Goal: Information Seeking & Learning: Learn about a topic

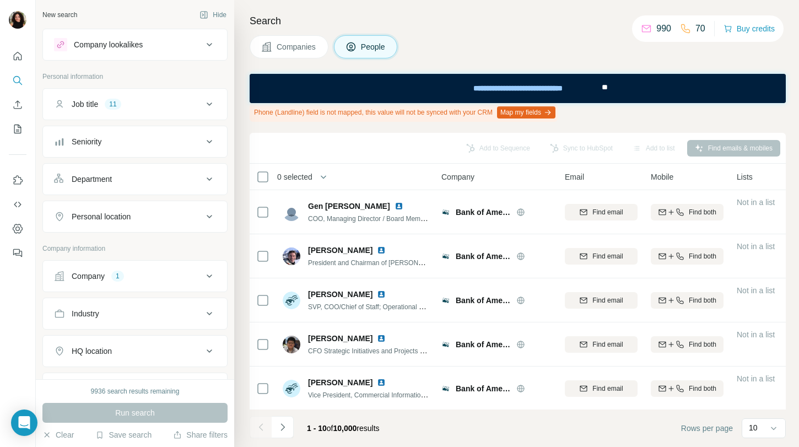
click at [306, 58] on button "Companies" at bounding box center [289, 46] width 79 height 23
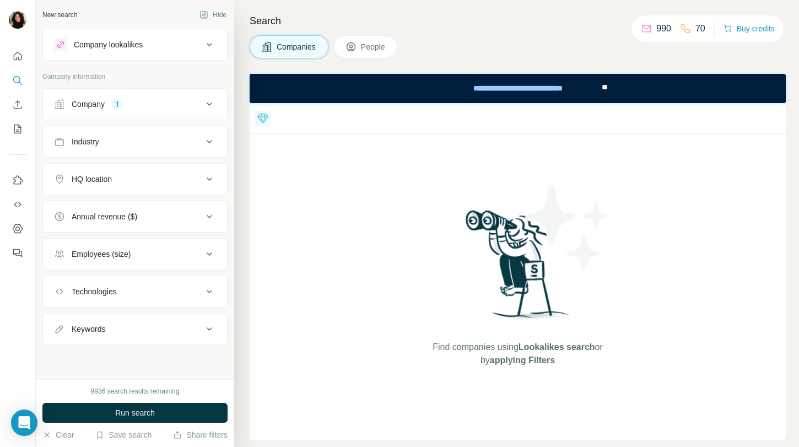
click at [131, 111] on button "Company 1" at bounding box center [135, 104] width 184 height 26
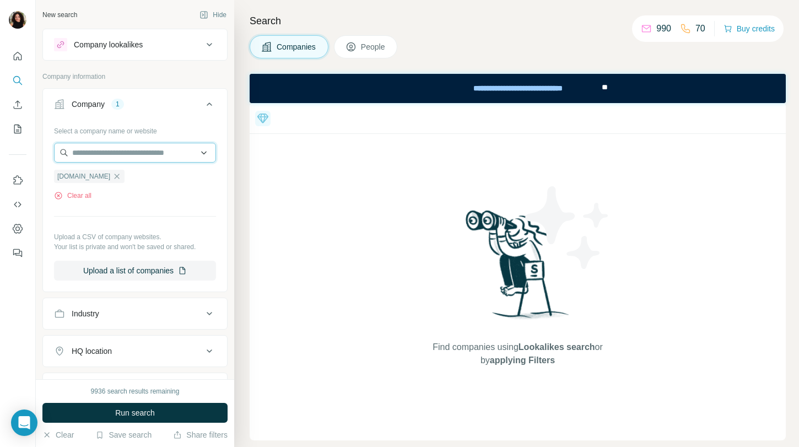
click at [118, 148] on input "text" at bounding box center [135, 153] width 162 height 20
paste input "**********"
type input "**********"
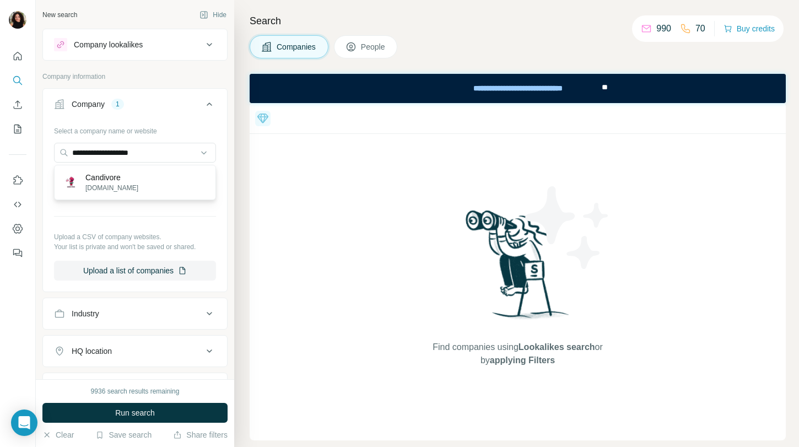
click at [163, 181] on div "Candivore [DOMAIN_NAME]" at bounding box center [135, 183] width 156 height 30
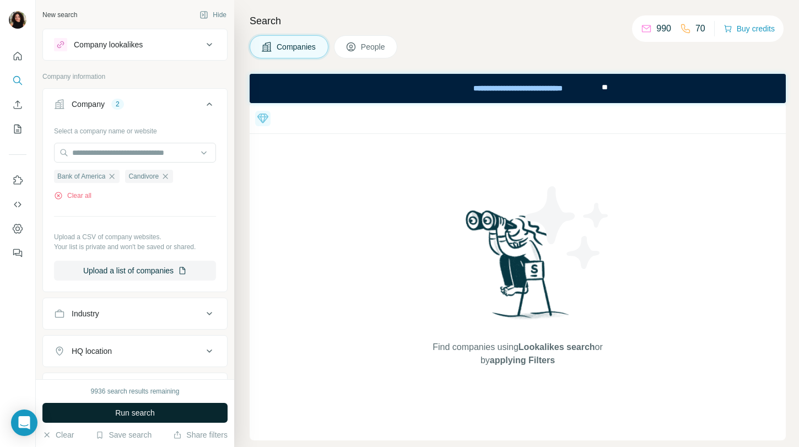
click at [95, 408] on button "Run search" at bounding box center [134, 413] width 185 height 20
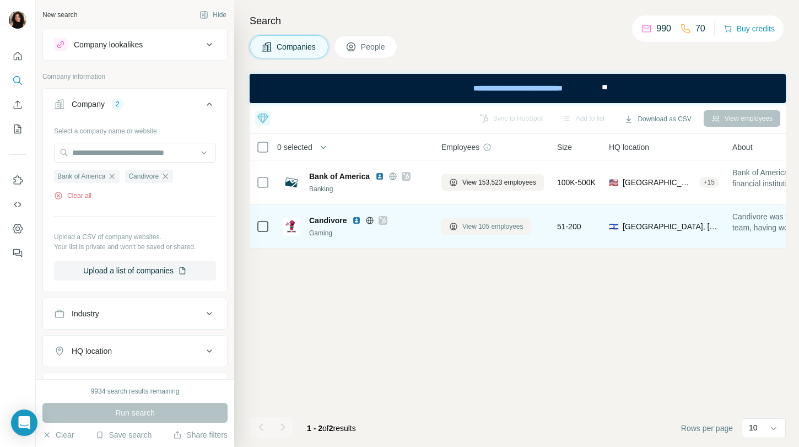
click at [487, 225] on span "View 105 employees" at bounding box center [492, 227] width 61 height 10
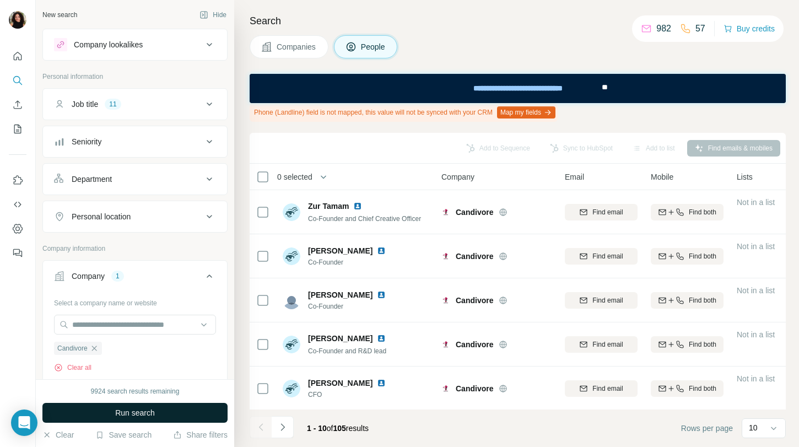
click at [200, 404] on button "Run search" at bounding box center [134, 413] width 185 height 20
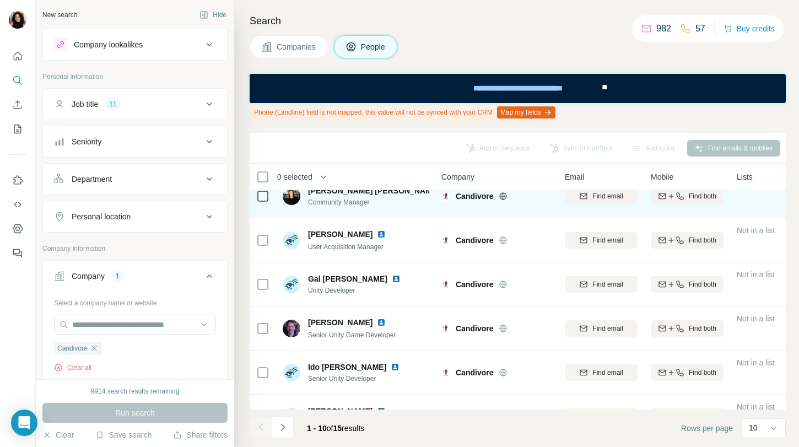
scroll to position [222, 0]
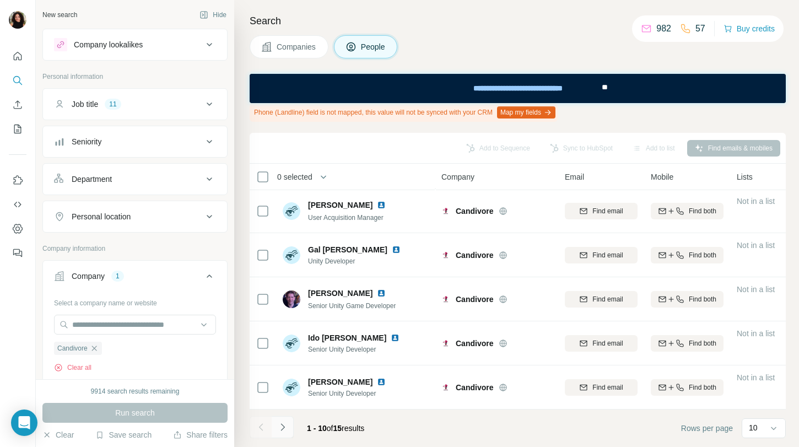
click at [288, 427] on button "Navigate to next page" at bounding box center [283, 427] width 22 height 22
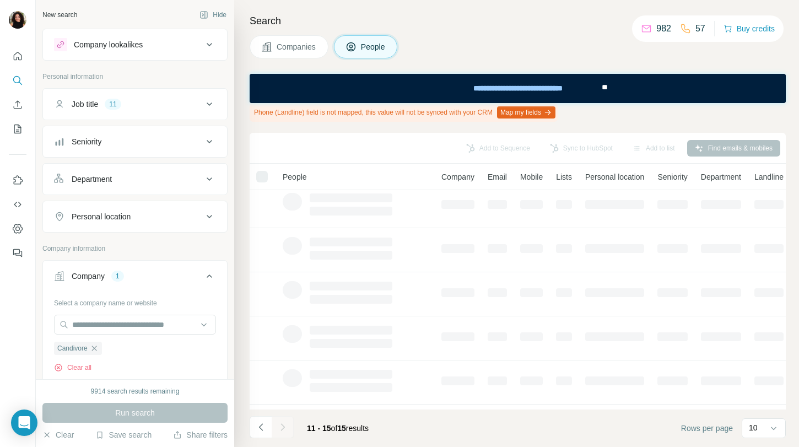
scroll to position [0, 0]
